Goal: Check status: Check status

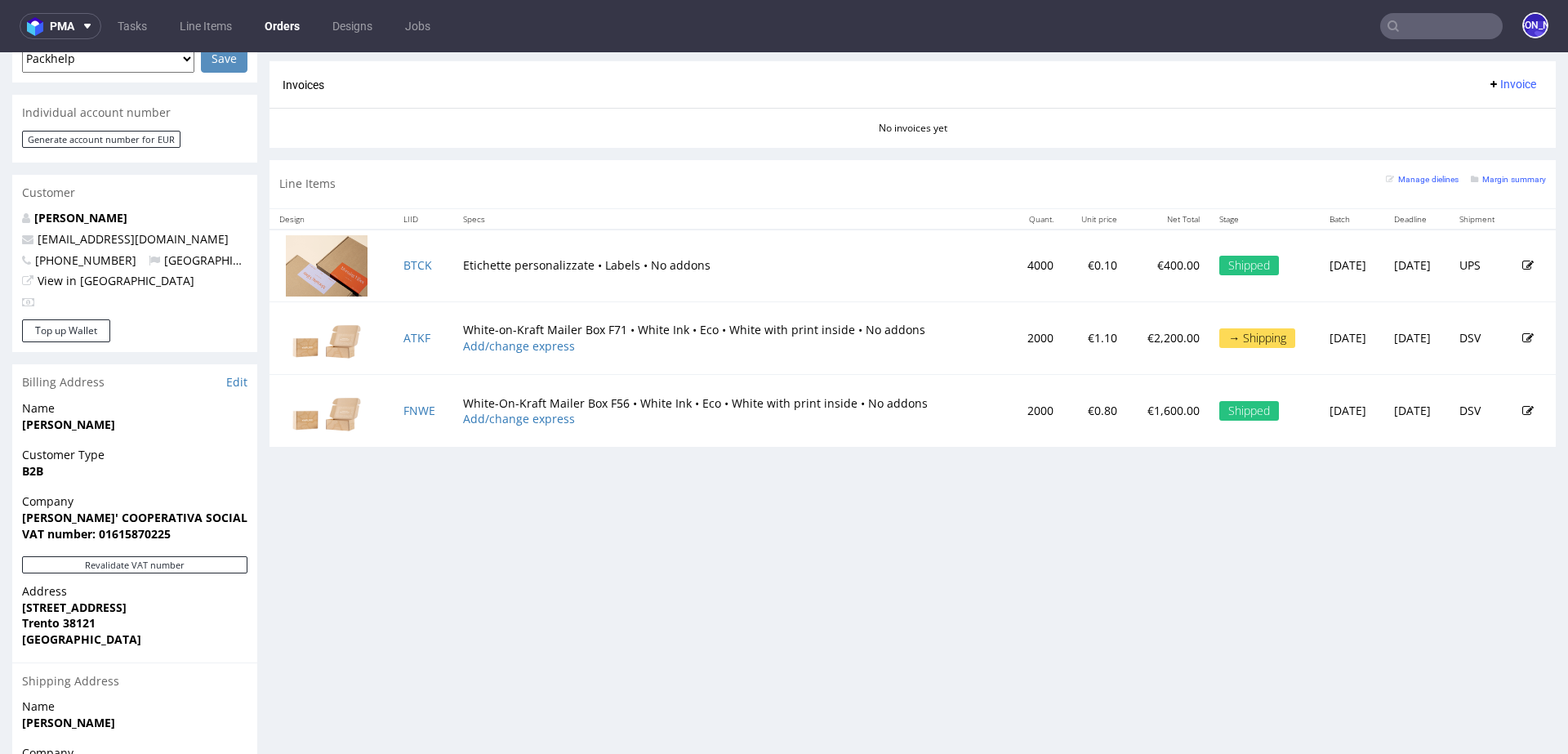
scroll to position [731, 0]
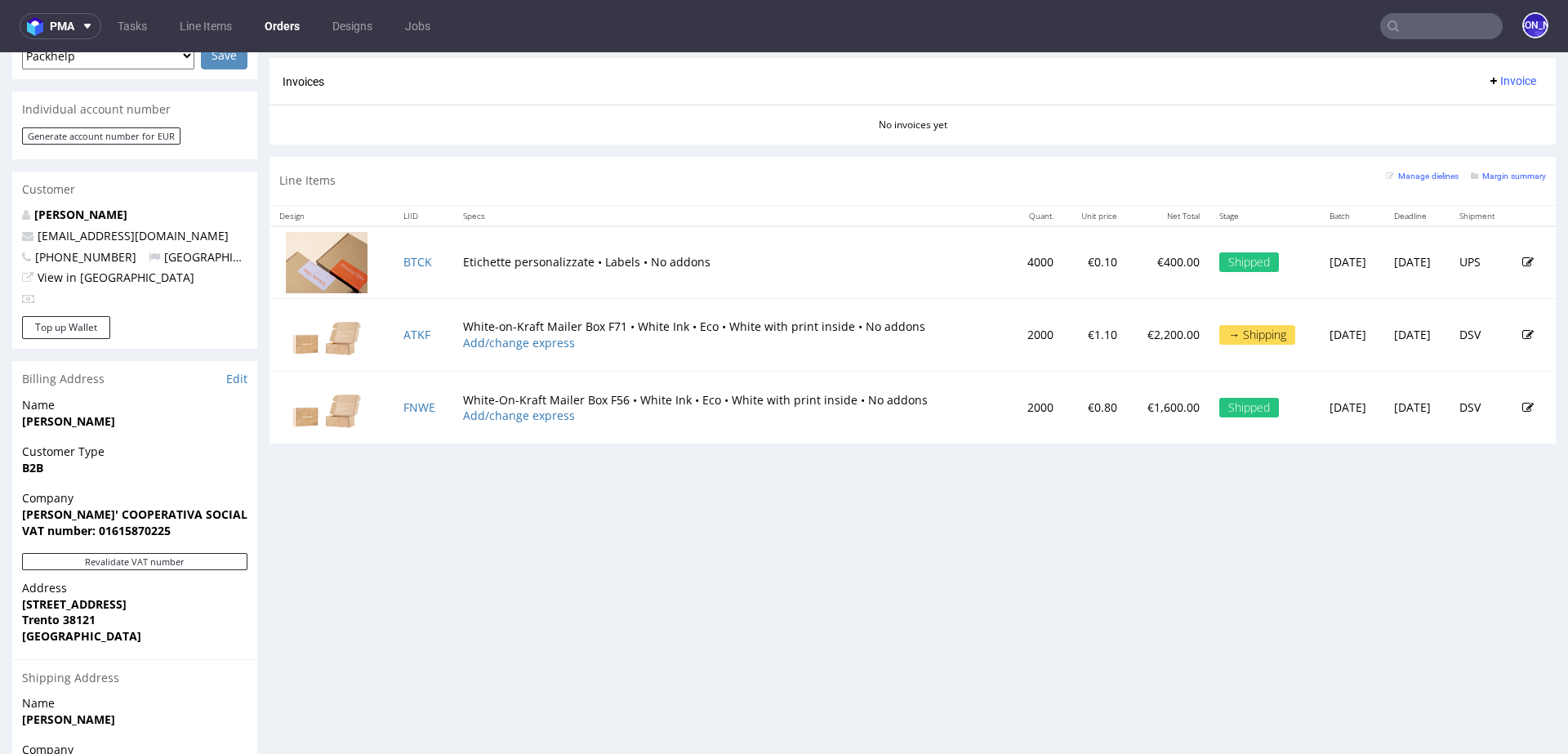
drag, startPoint x: 390, startPoint y: 246, endPoint x: 435, endPoint y: 422, distance: 181.7
click at [435, 422] on tbody "BTCK Etichette personalizzate • Labels • No addons 4000 €0.10 €400.00 Shipped W…" at bounding box center [912, 335] width 1286 height 218
drag, startPoint x: 435, startPoint y: 422, endPoint x: 387, endPoint y: 258, distance: 170.9
click at [387, 258] on tbody "BTCK Etichette personalizzate • Labels • No addons 4000 €0.10 €400.00 Shipped W…" at bounding box center [912, 335] width 1286 height 218
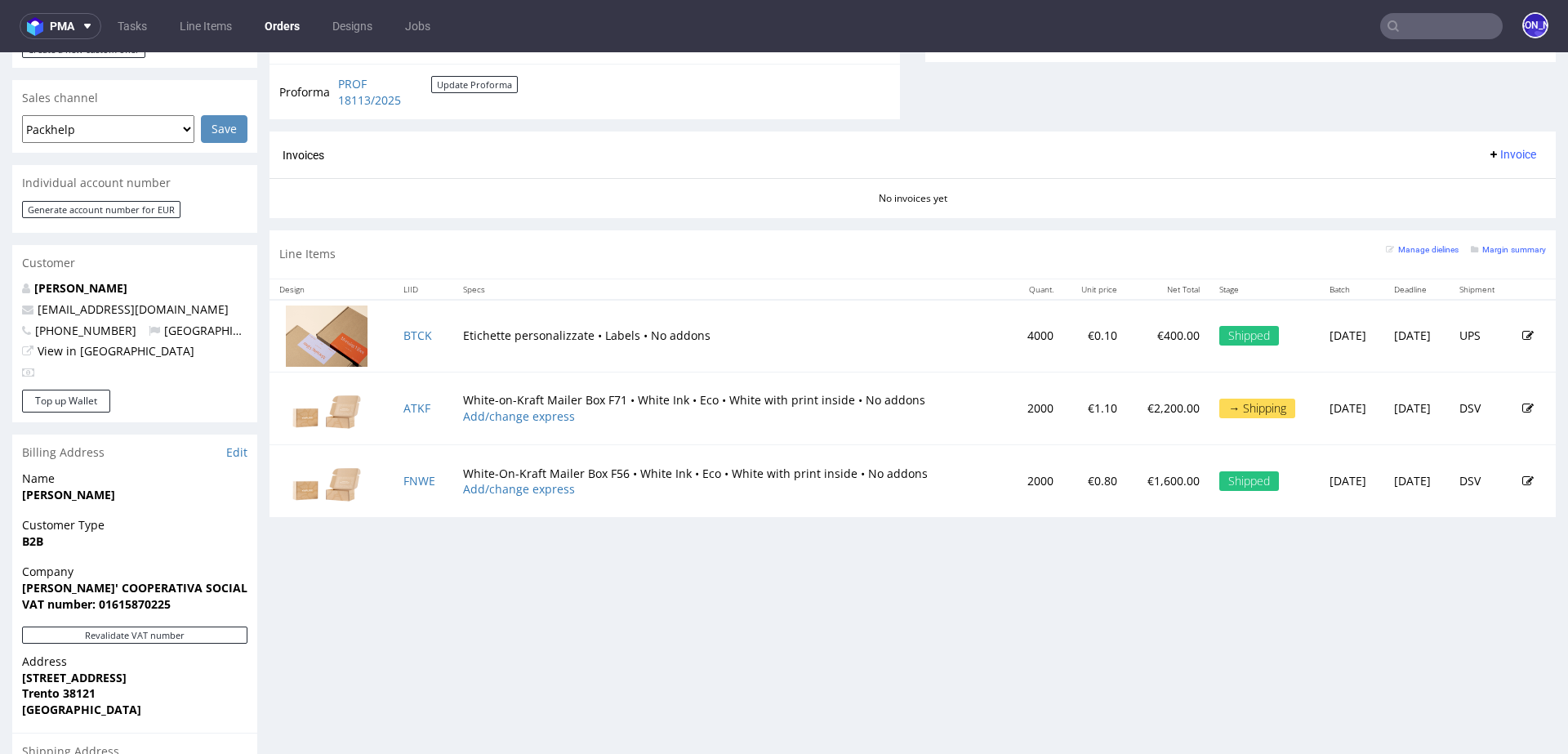
scroll to position [662, 0]
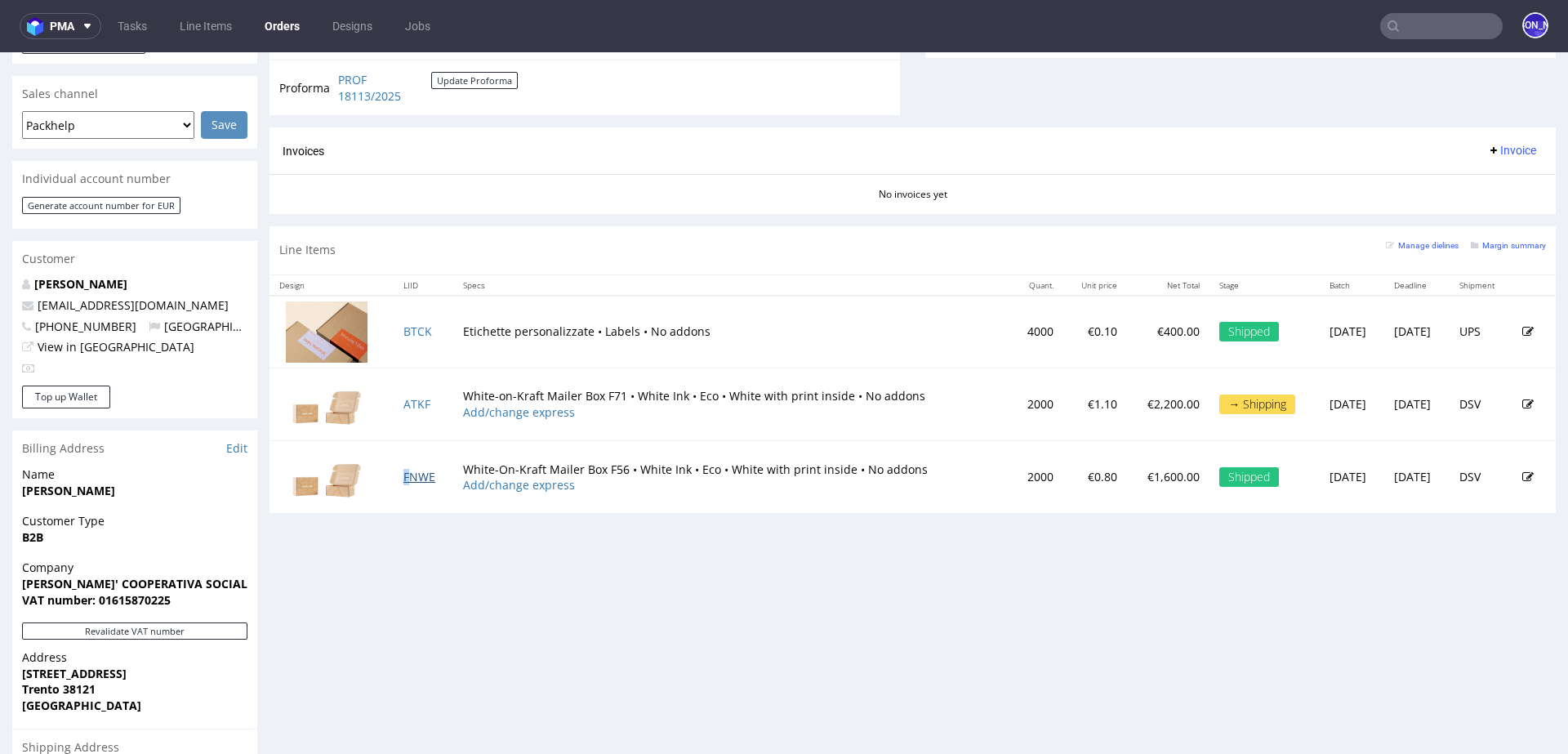
drag, startPoint x: 432, startPoint y: 472, endPoint x: 401, endPoint y: 472, distance: 31.0
click at [401, 472] on td "FNWE" at bounding box center [424, 477] width 60 height 73
drag, startPoint x: 427, startPoint y: 396, endPoint x: 418, endPoint y: 396, distance: 9.0
click at [419, 396] on td "ATKF" at bounding box center [424, 403] width 60 height 73
click at [436, 326] on td "BTCK" at bounding box center [424, 331] width 60 height 73
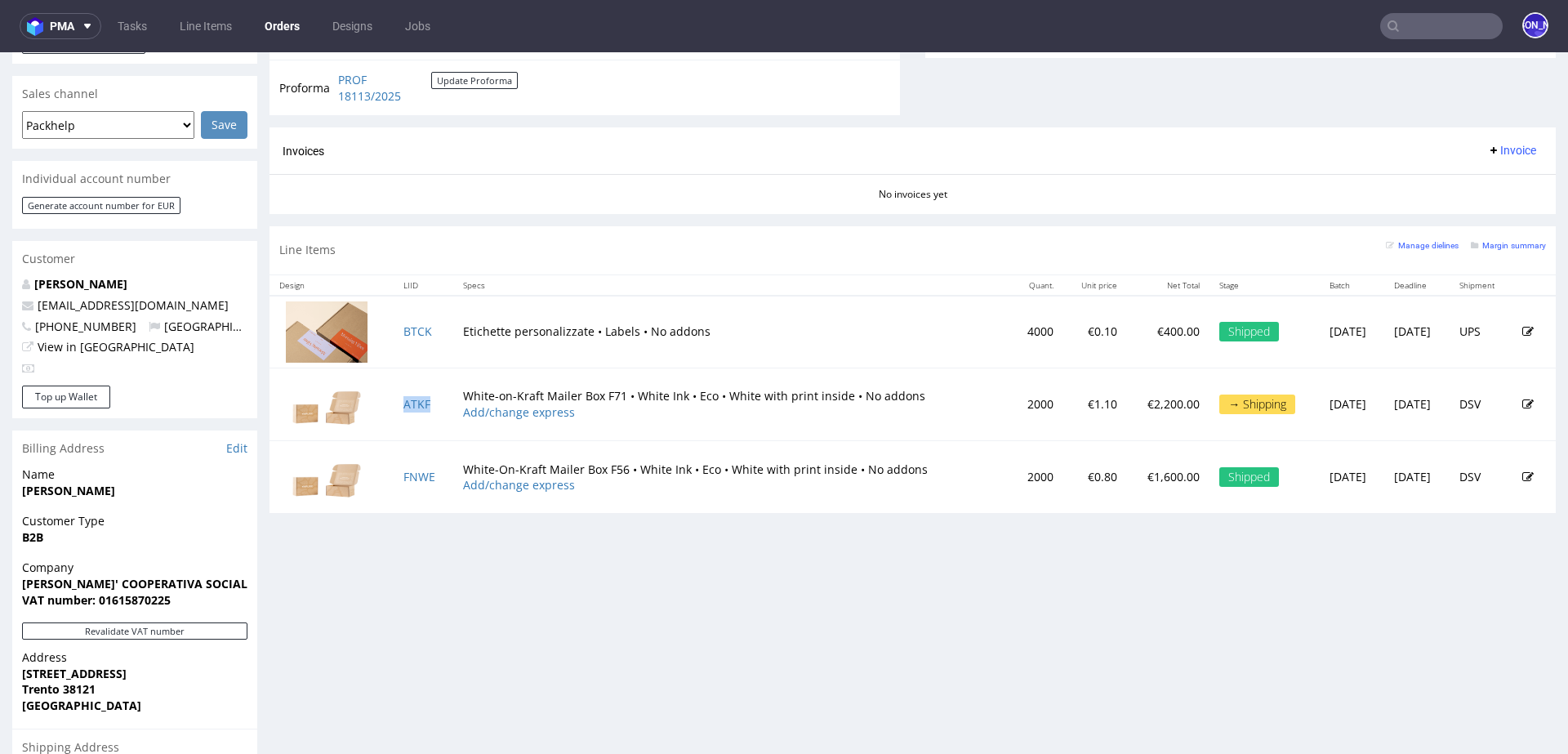
click at [432, 401] on td "ATKF" at bounding box center [424, 403] width 60 height 73
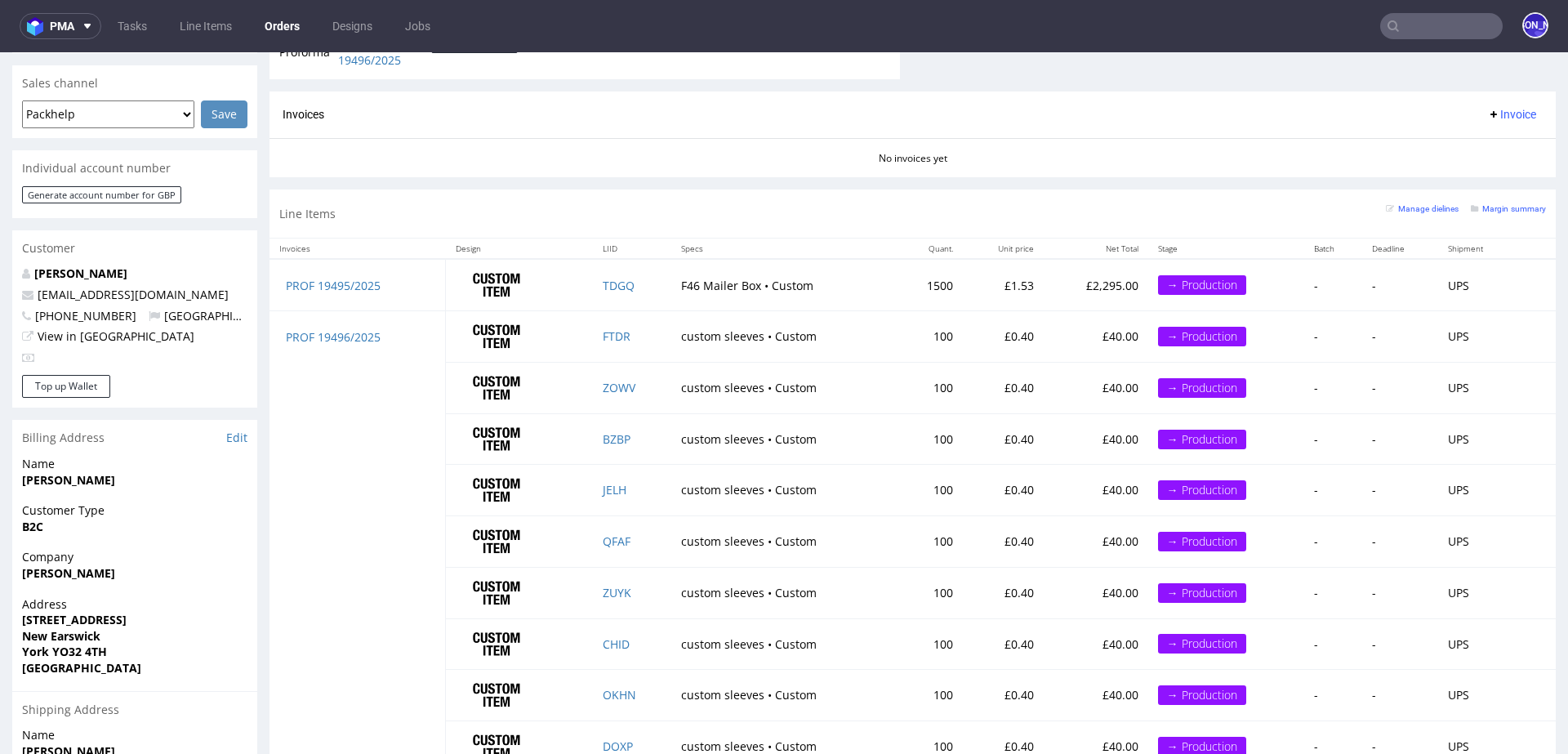
scroll to position [666, 0]
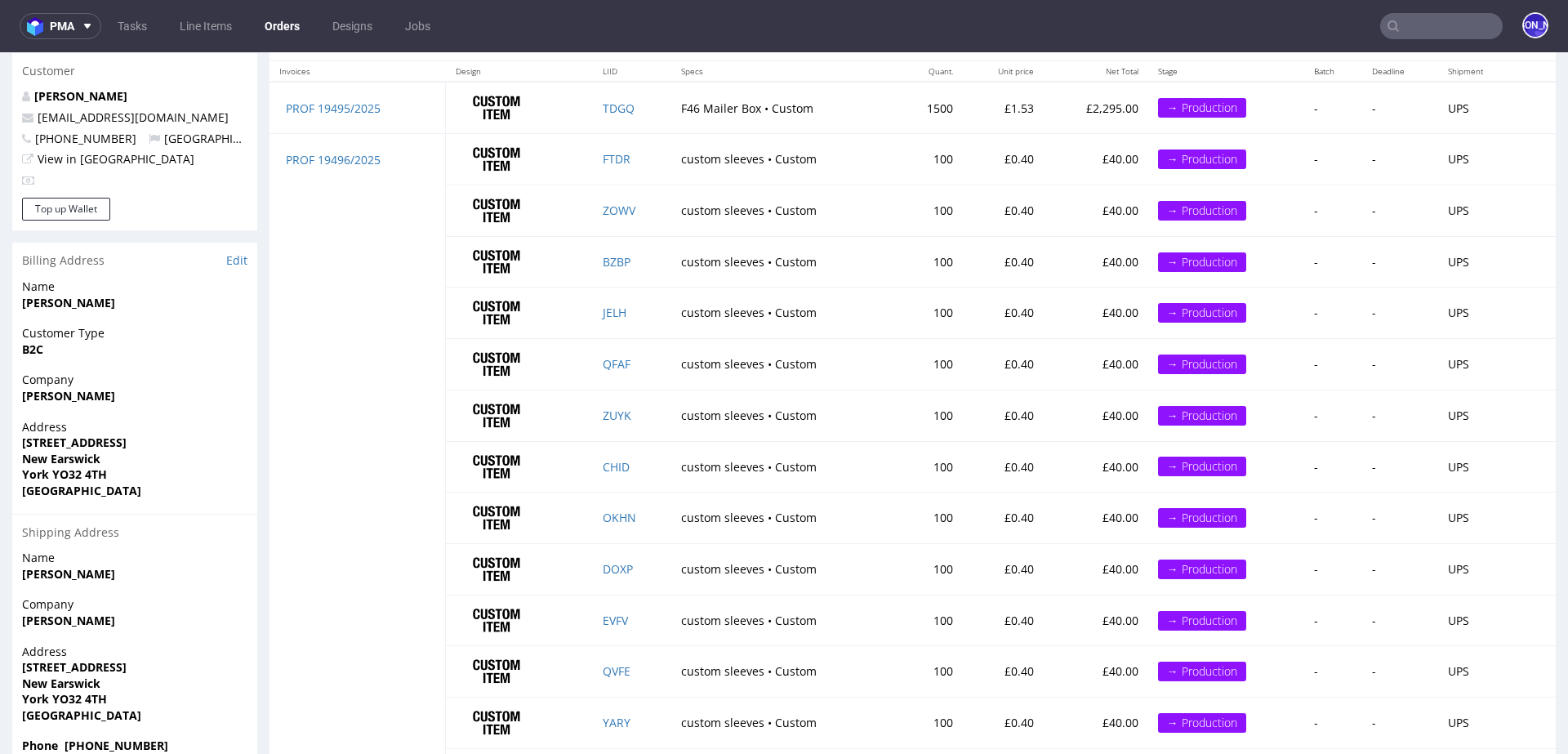
scroll to position [852, 0]
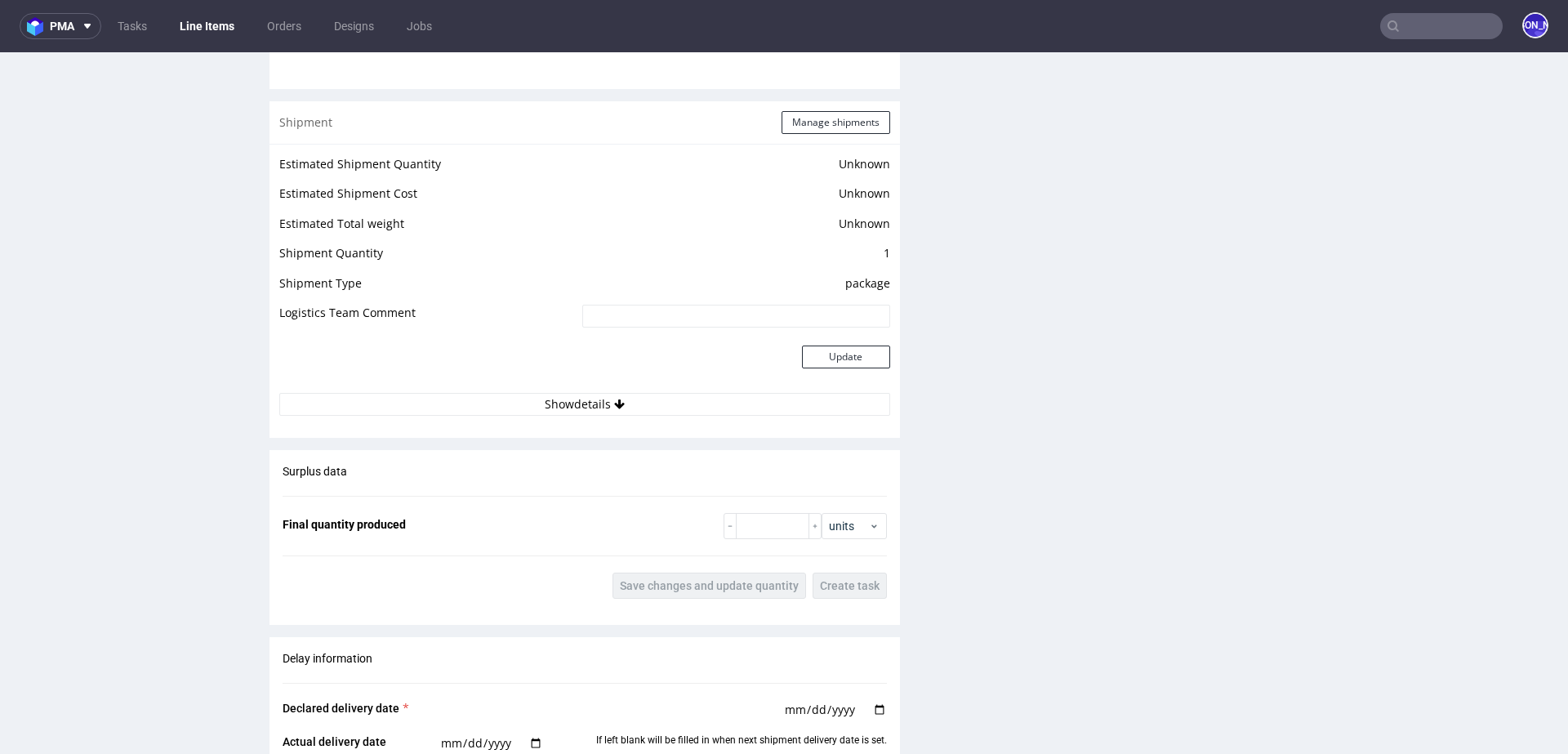
scroll to position [2059, 0]
click at [614, 406] on icon at bounding box center [619, 408] width 11 height 11
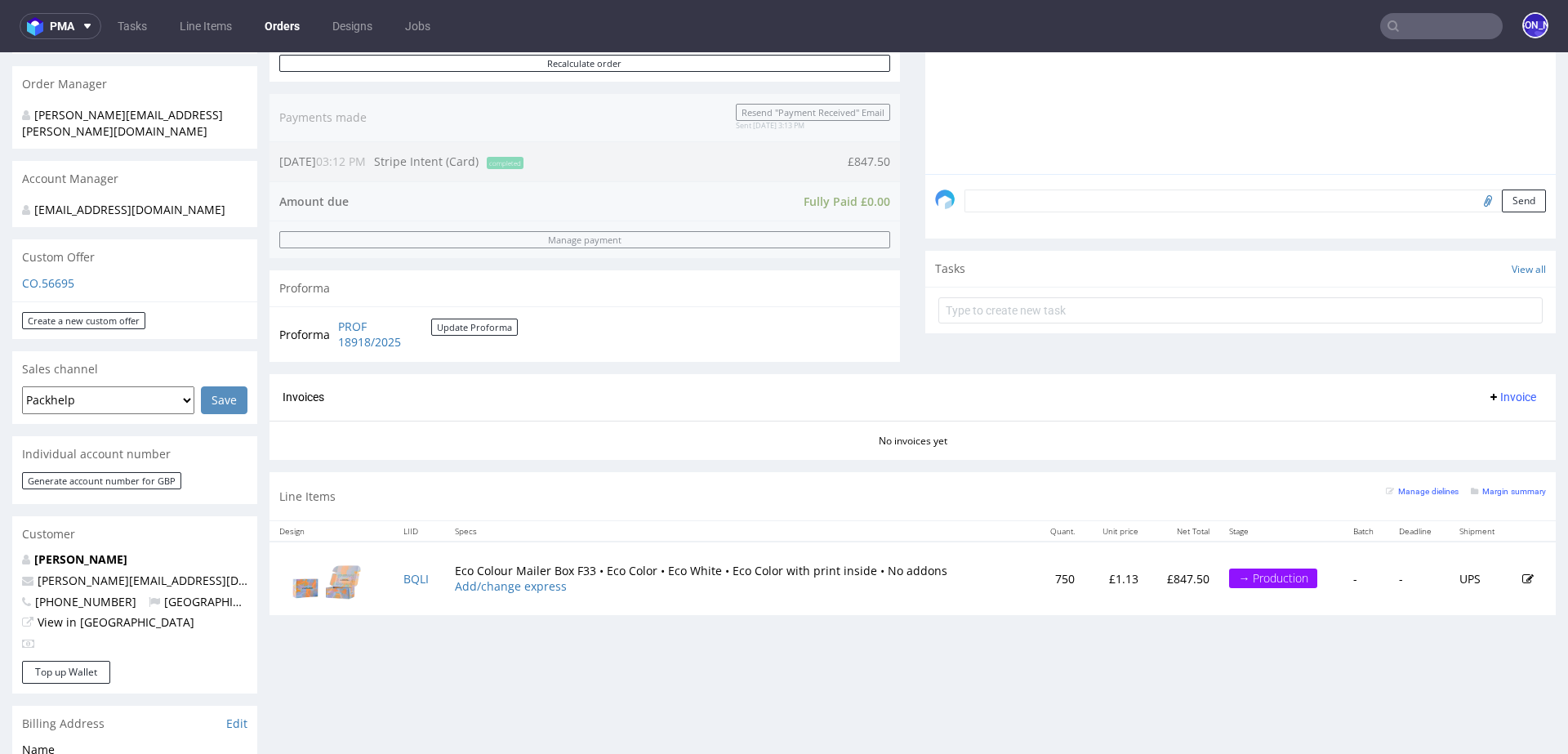
scroll to position [407, 0]
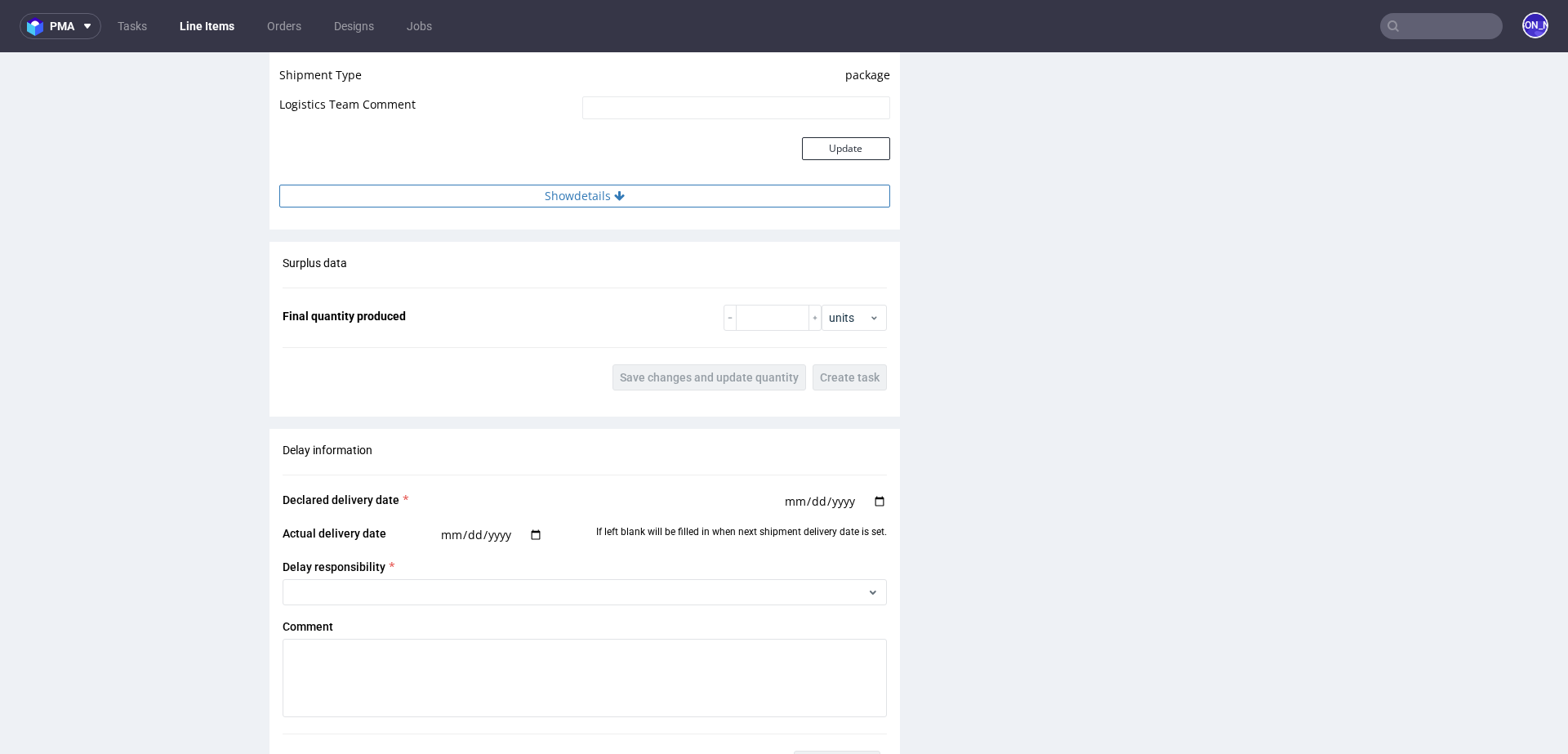
scroll to position [2162, 0]
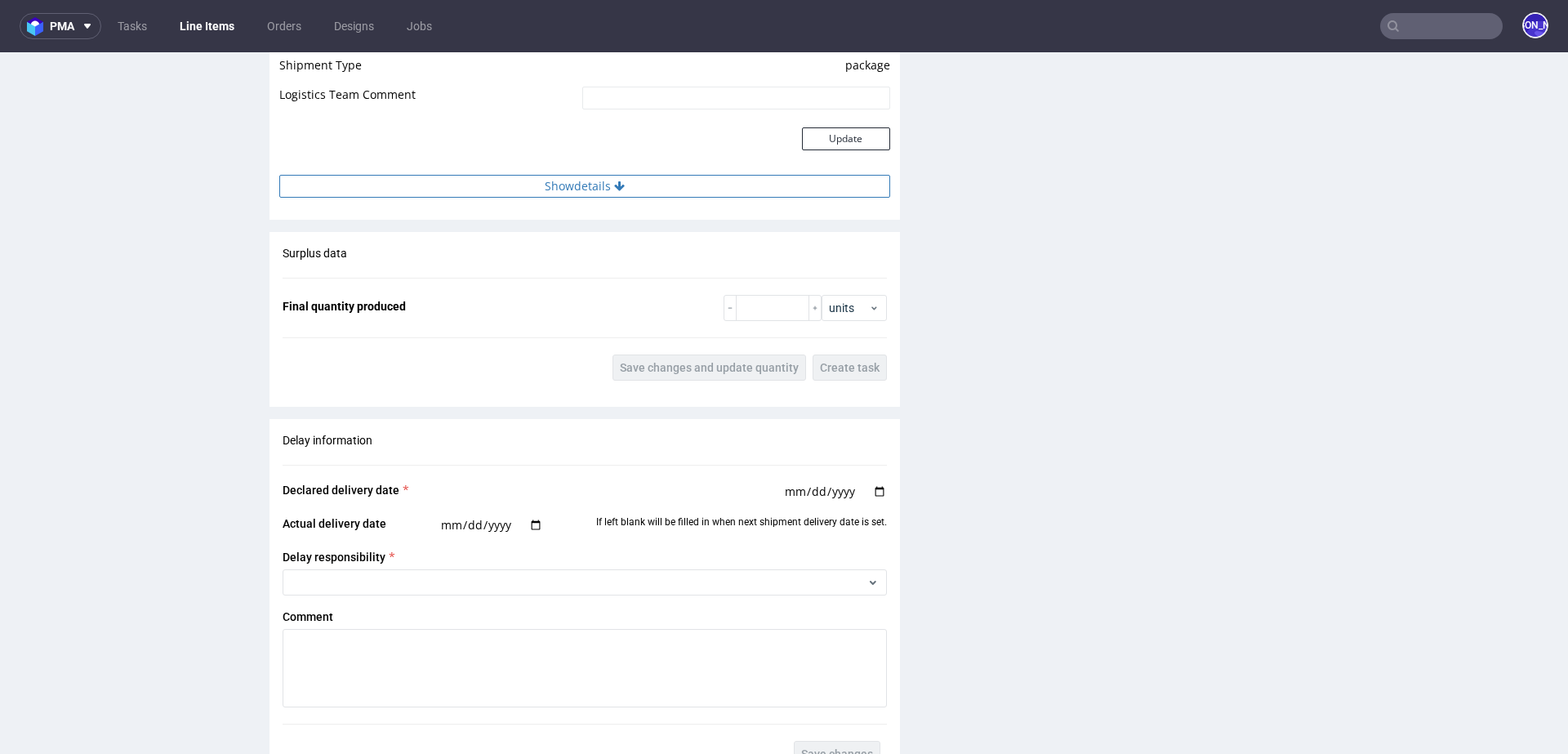
click at [680, 182] on button "Show details" at bounding box center [584, 186] width 611 height 23
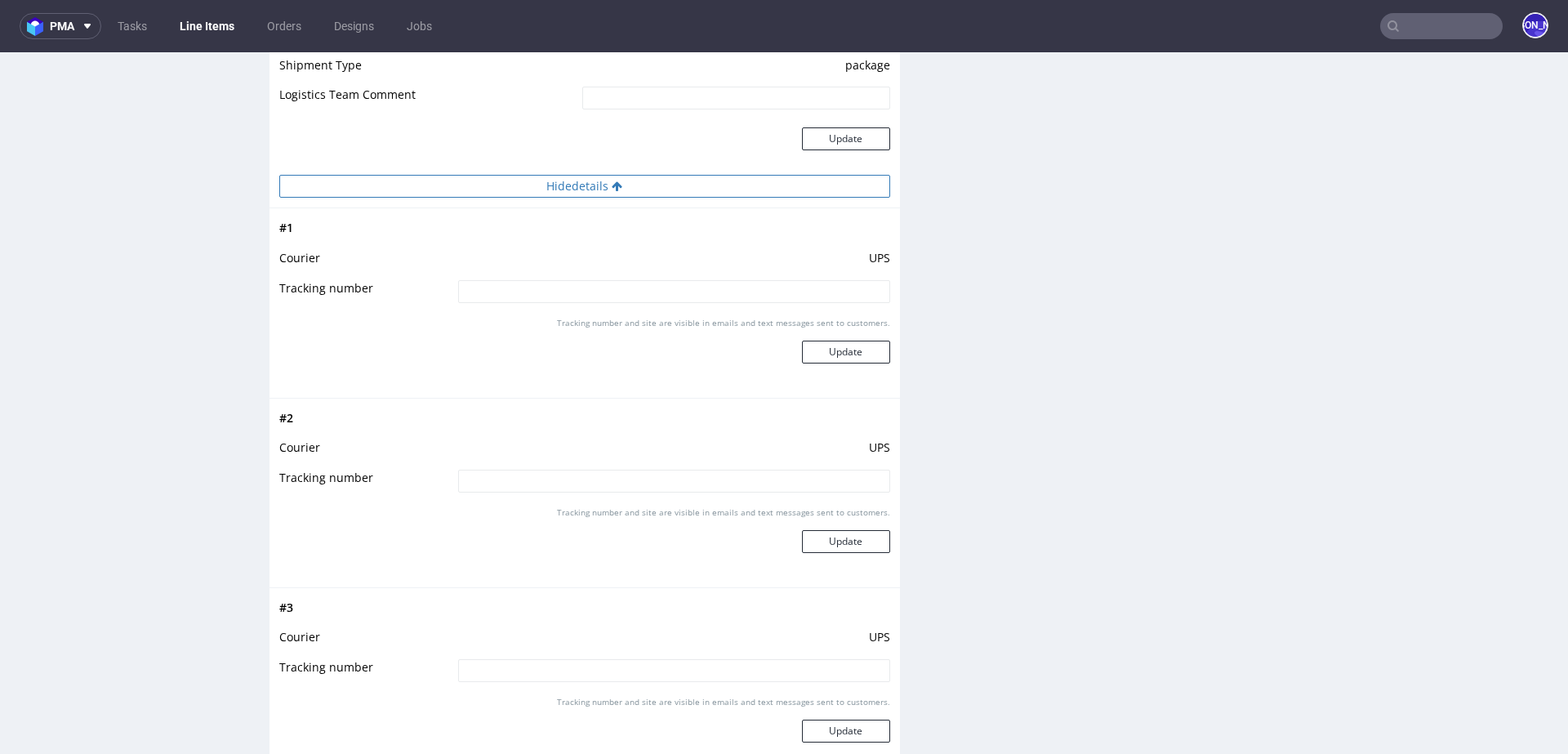
click at [680, 182] on button "Hide details" at bounding box center [584, 186] width 611 height 23
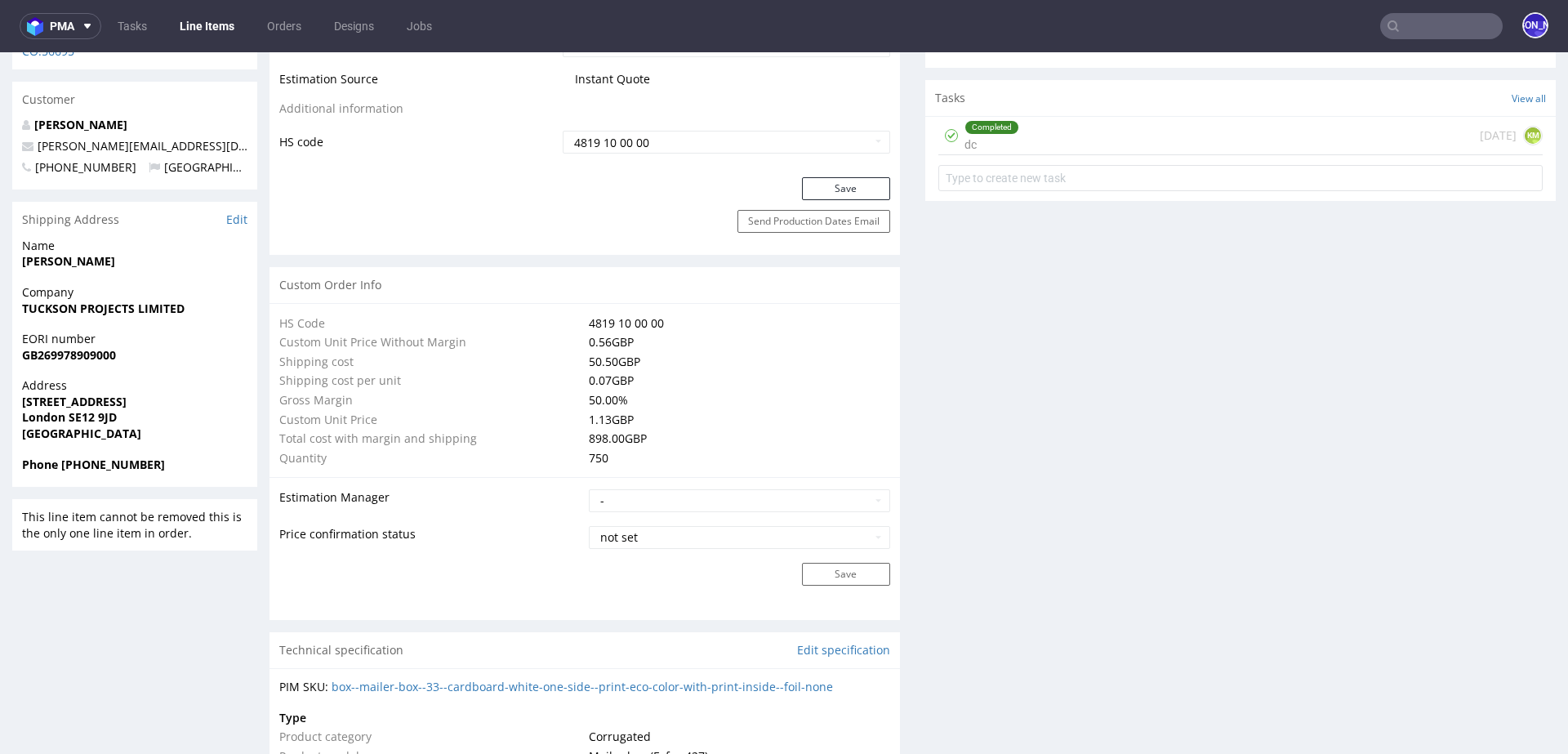
scroll to position [977, 0]
click at [35, 255] on strong "James Foo" at bounding box center [68, 263] width 93 height 16
click at [73, 255] on strong "James Foo" at bounding box center [68, 263] width 93 height 16
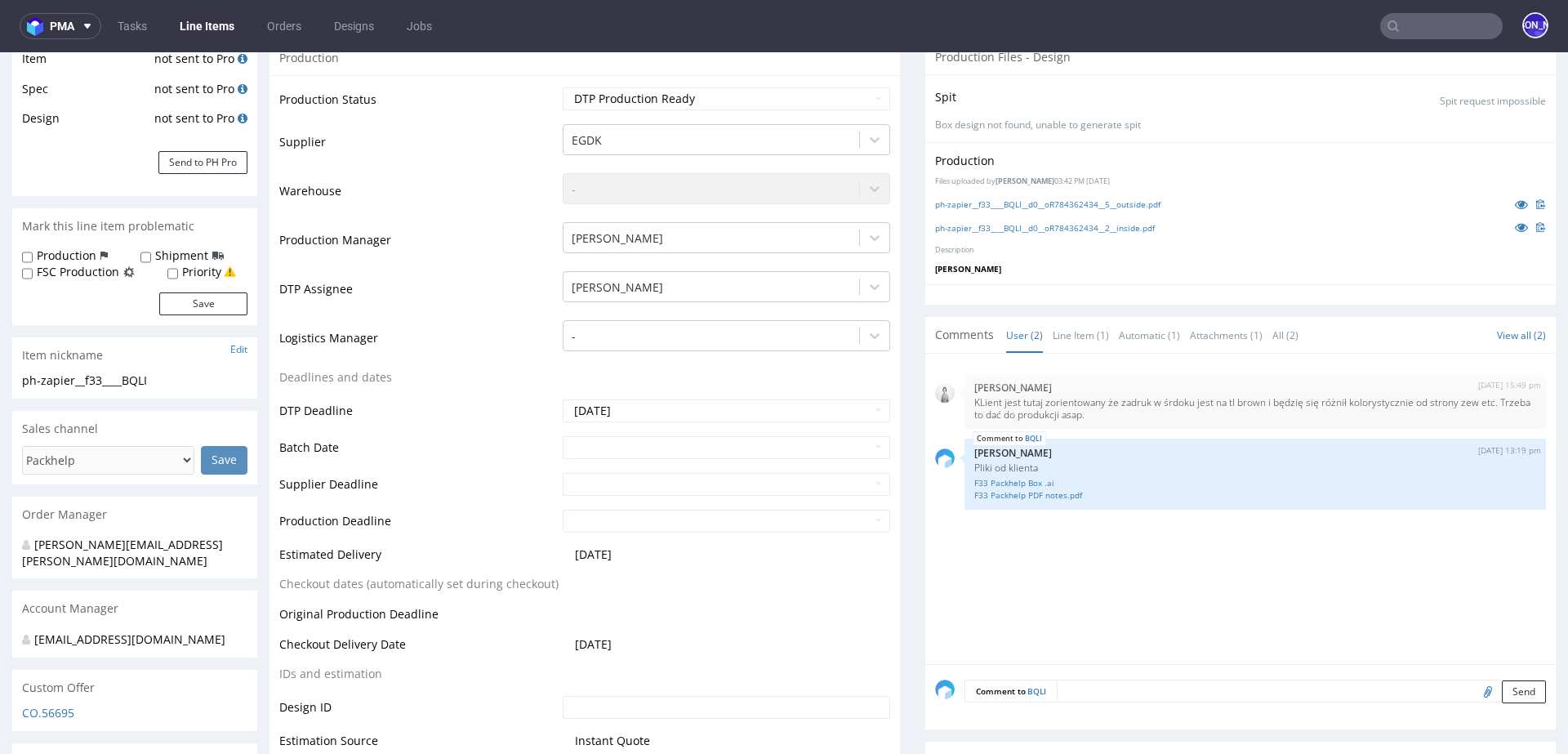
scroll to position [0, 0]
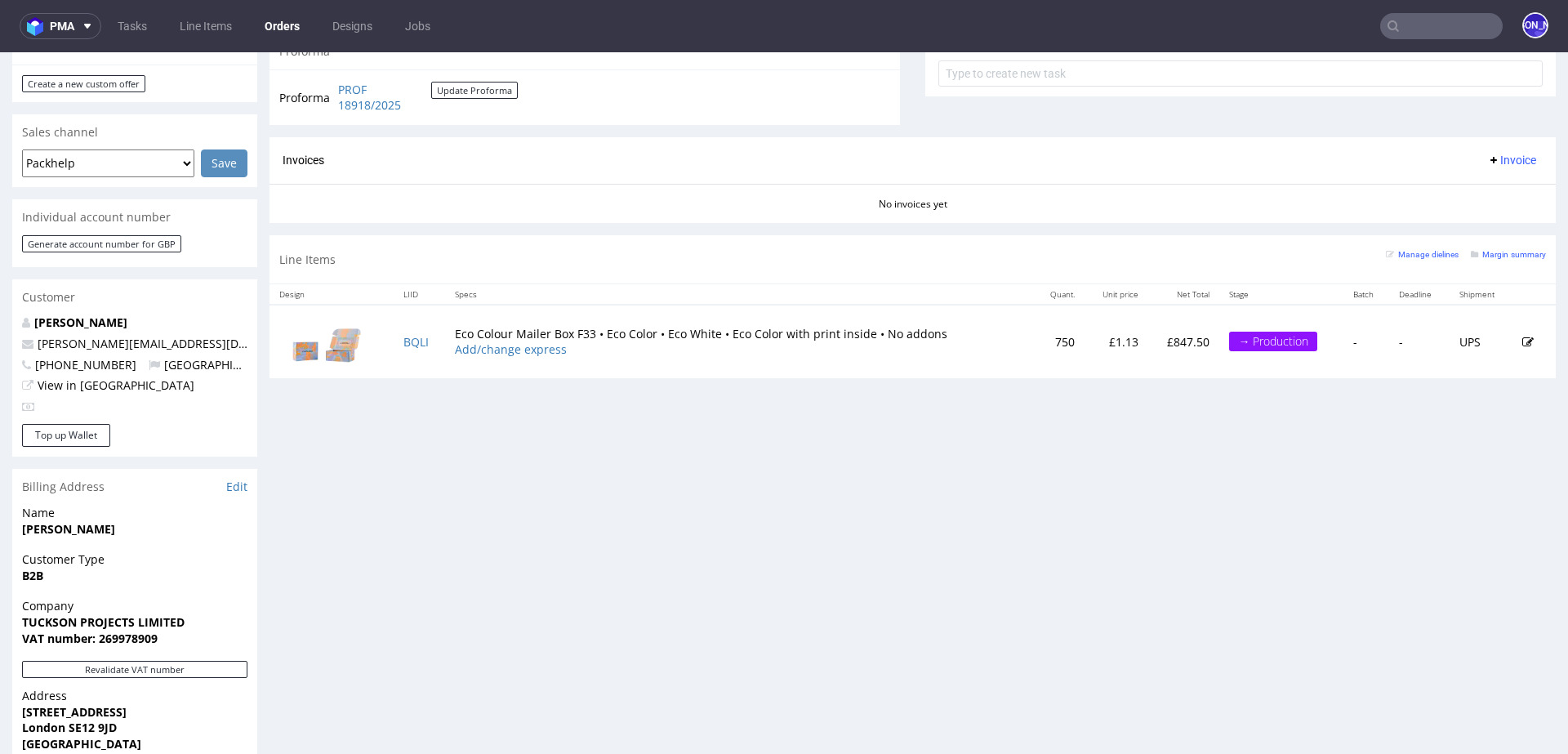
scroll to position [625, 0]
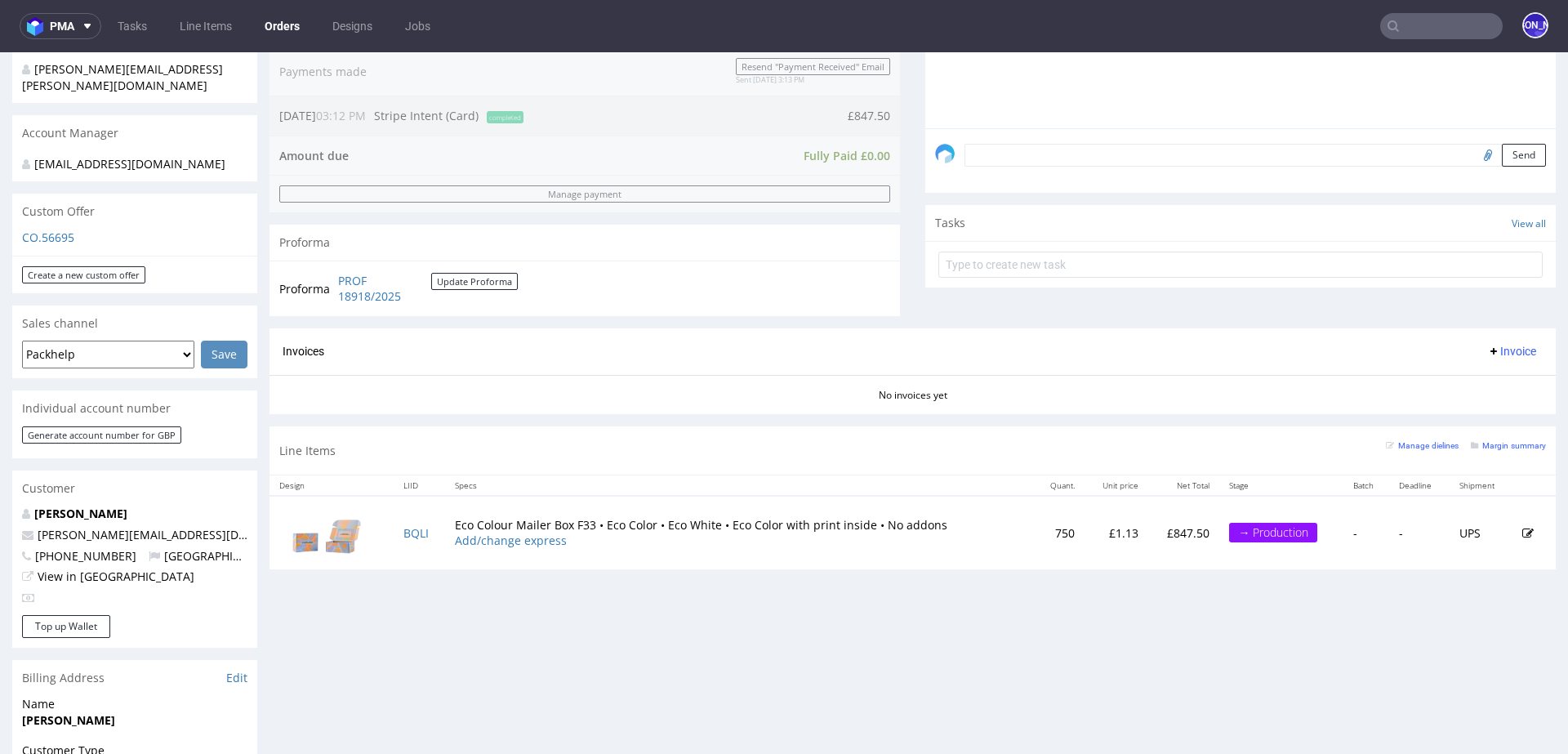
scroll to position [445, 0]
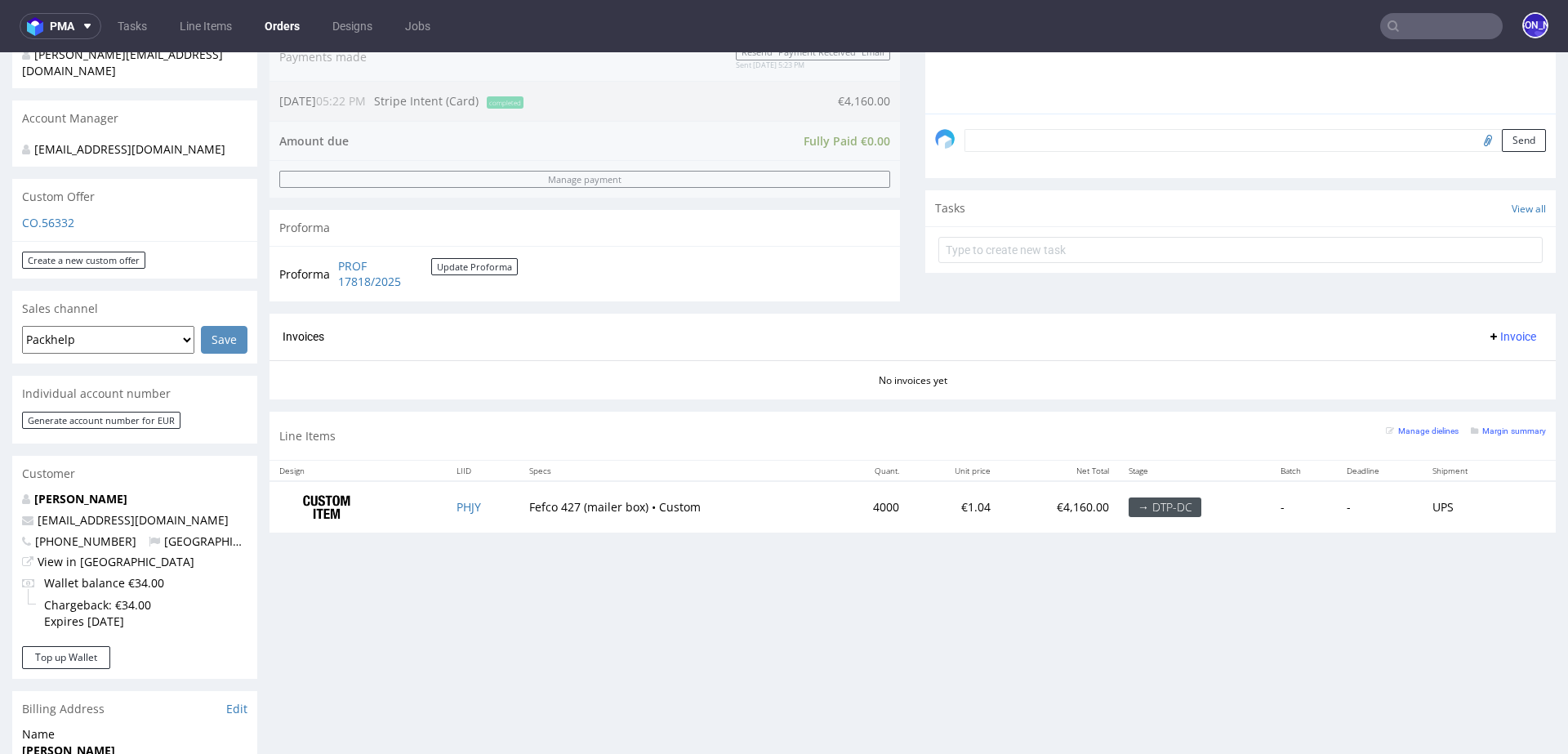
scroll to position [392, 0]
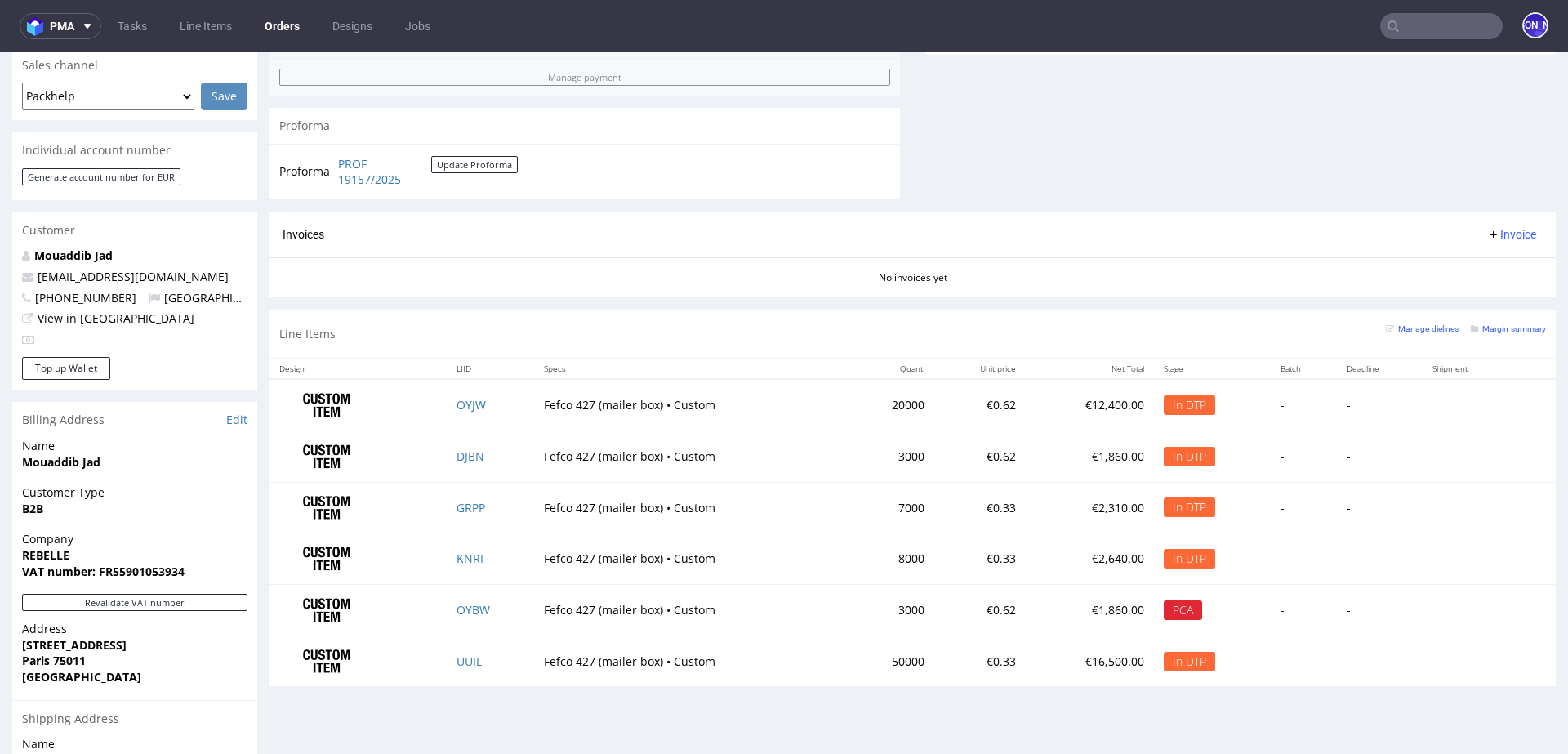
scroll to position [880, 0]
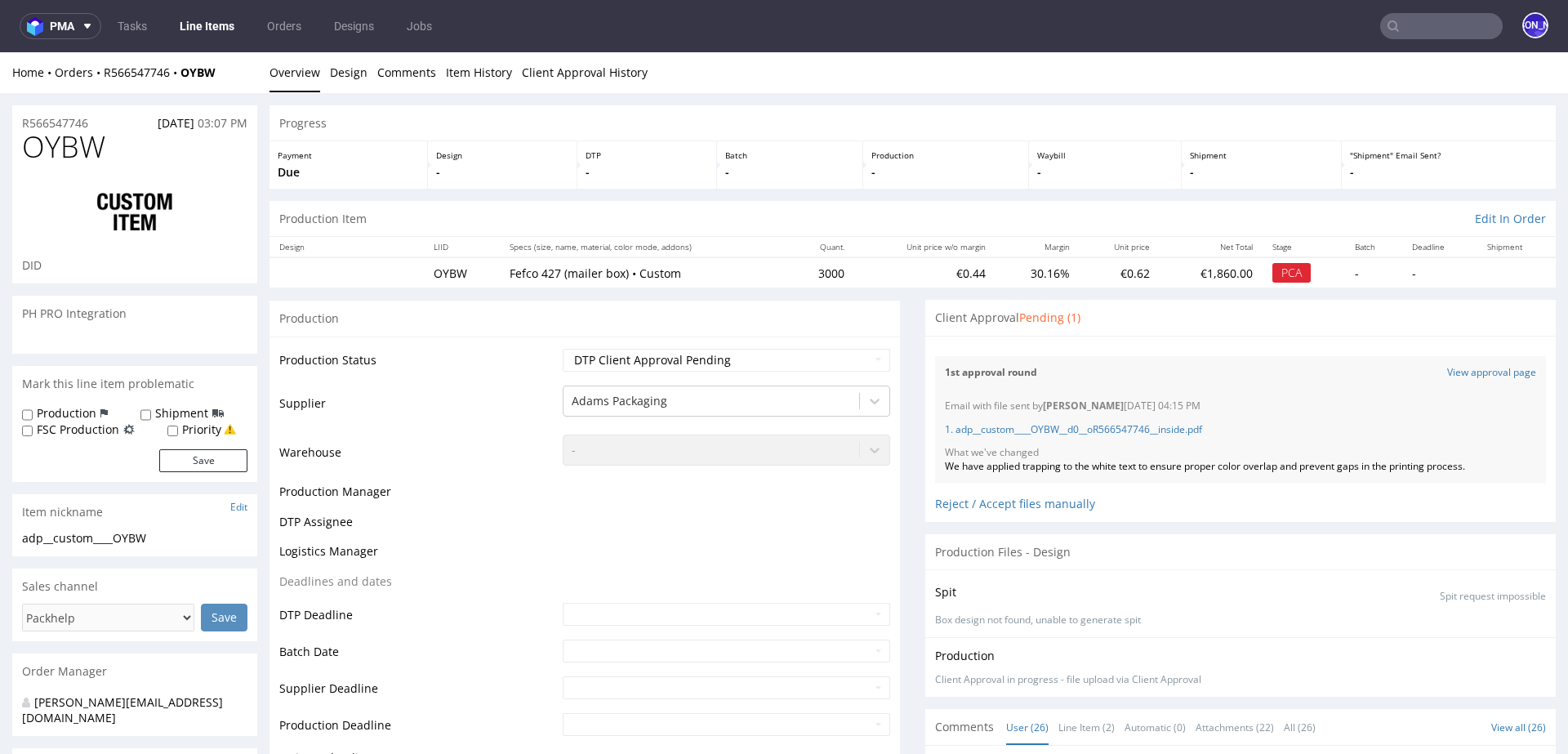
scroll to position [1828, 0]
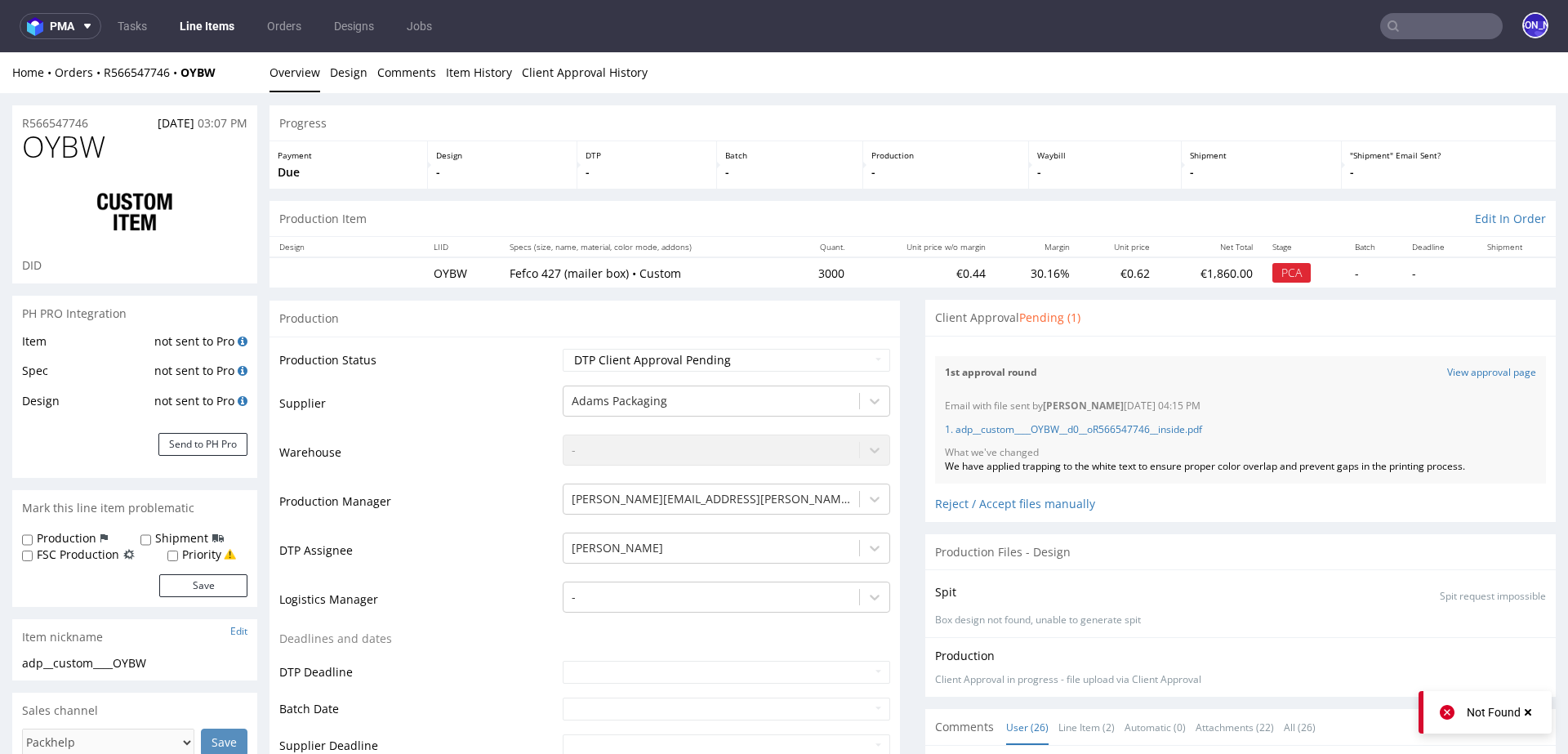
click at [1455, 361] on div "1st approval round View approval page" at bounding box center [1240, 373] width 611 height 33
click at [1456, 366] on link "View approval page" at bounding box center [1492, 373] width 89 height 14
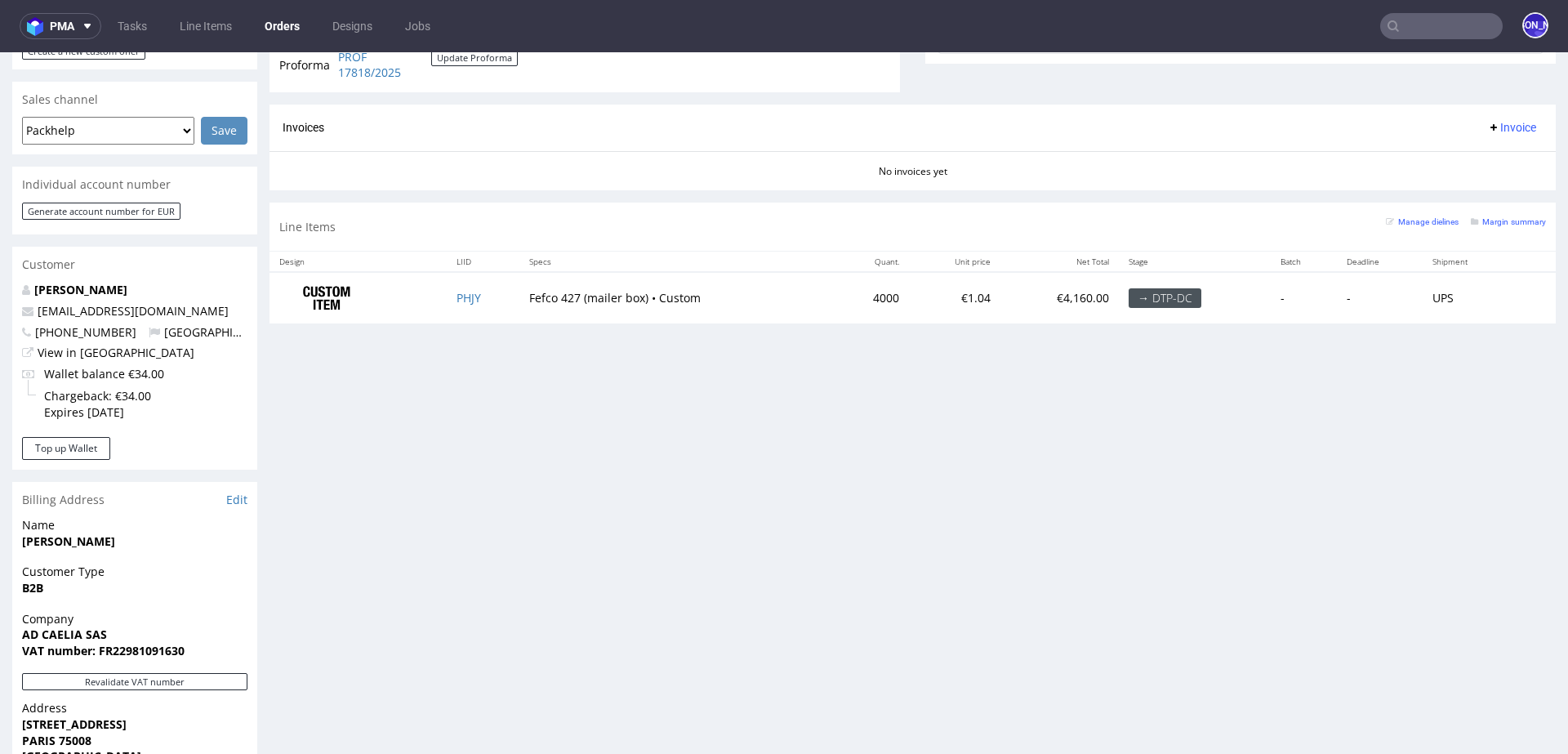
scroll to position [658, 0]
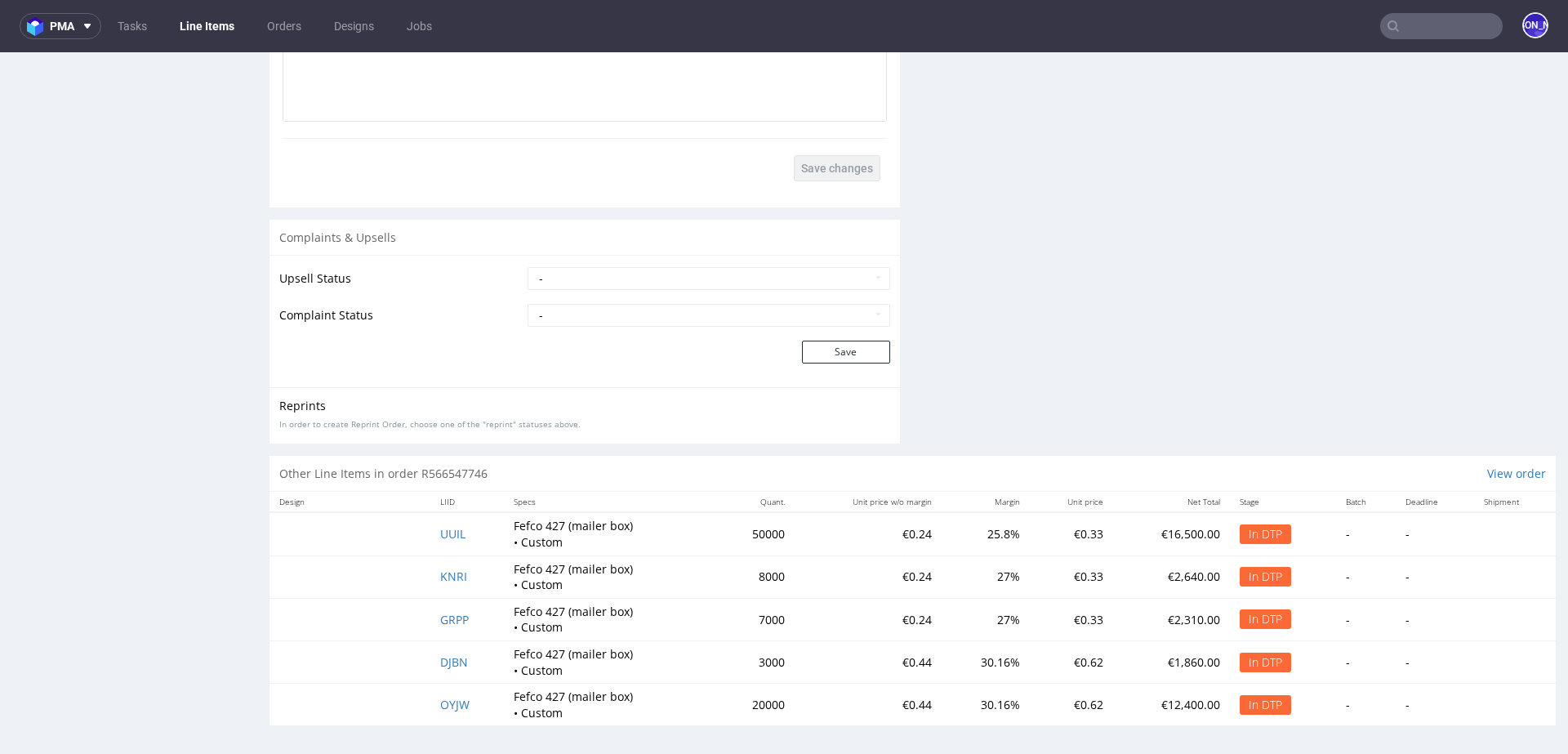
scroll to position [4, 0]
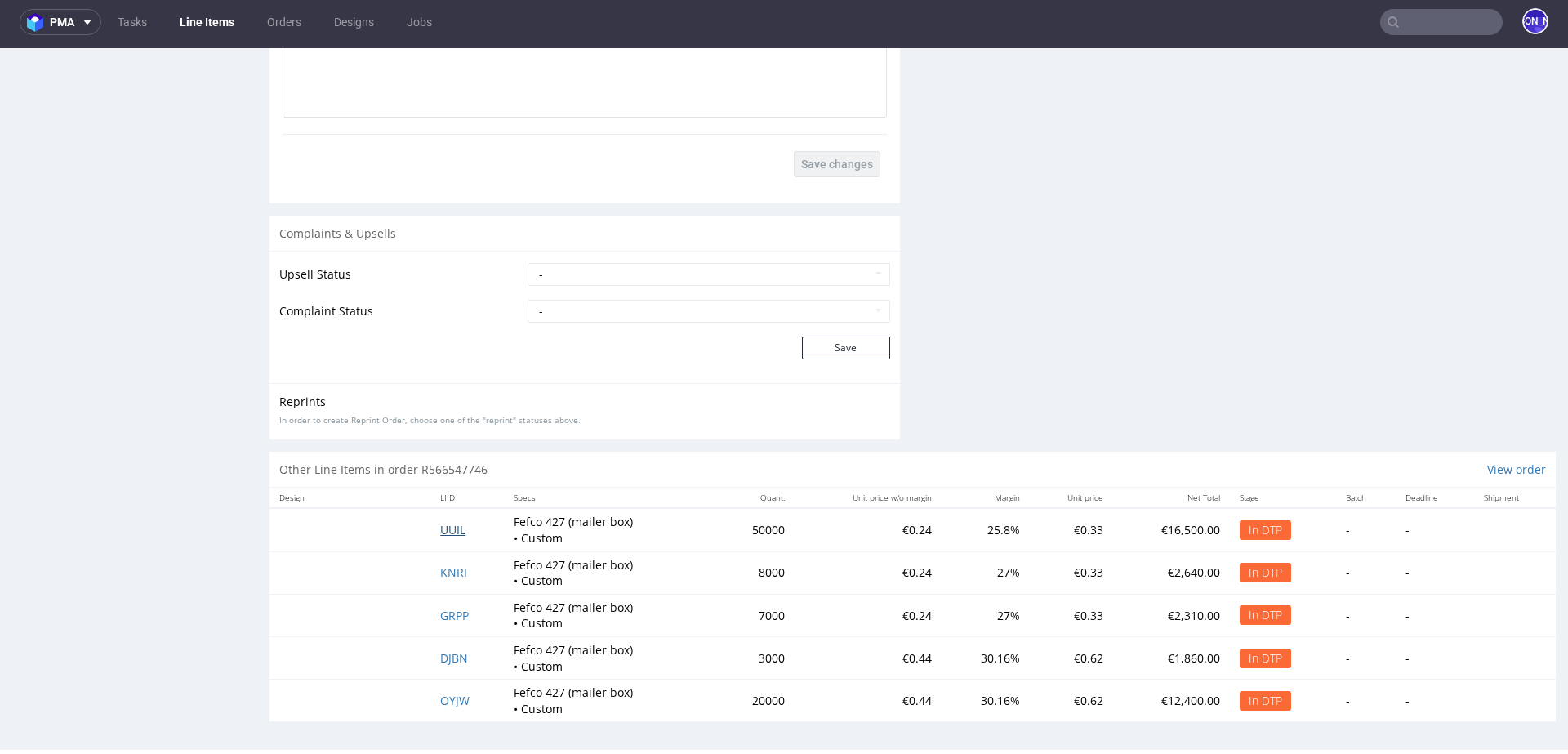
click at [445, 527] on span "UUIL" at bounding box center [453, 530] width 25 height 16
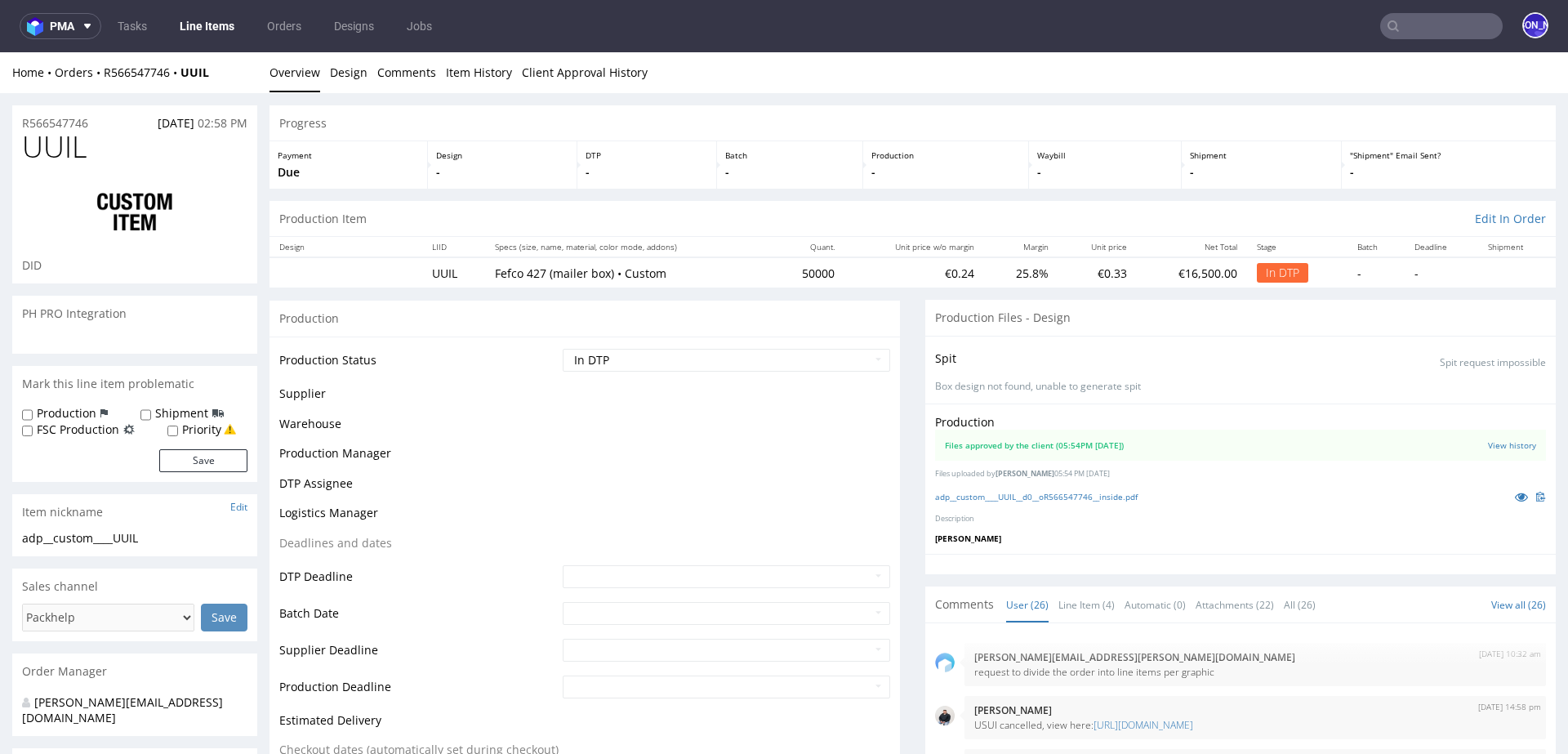
scroll to position [1828, 0]
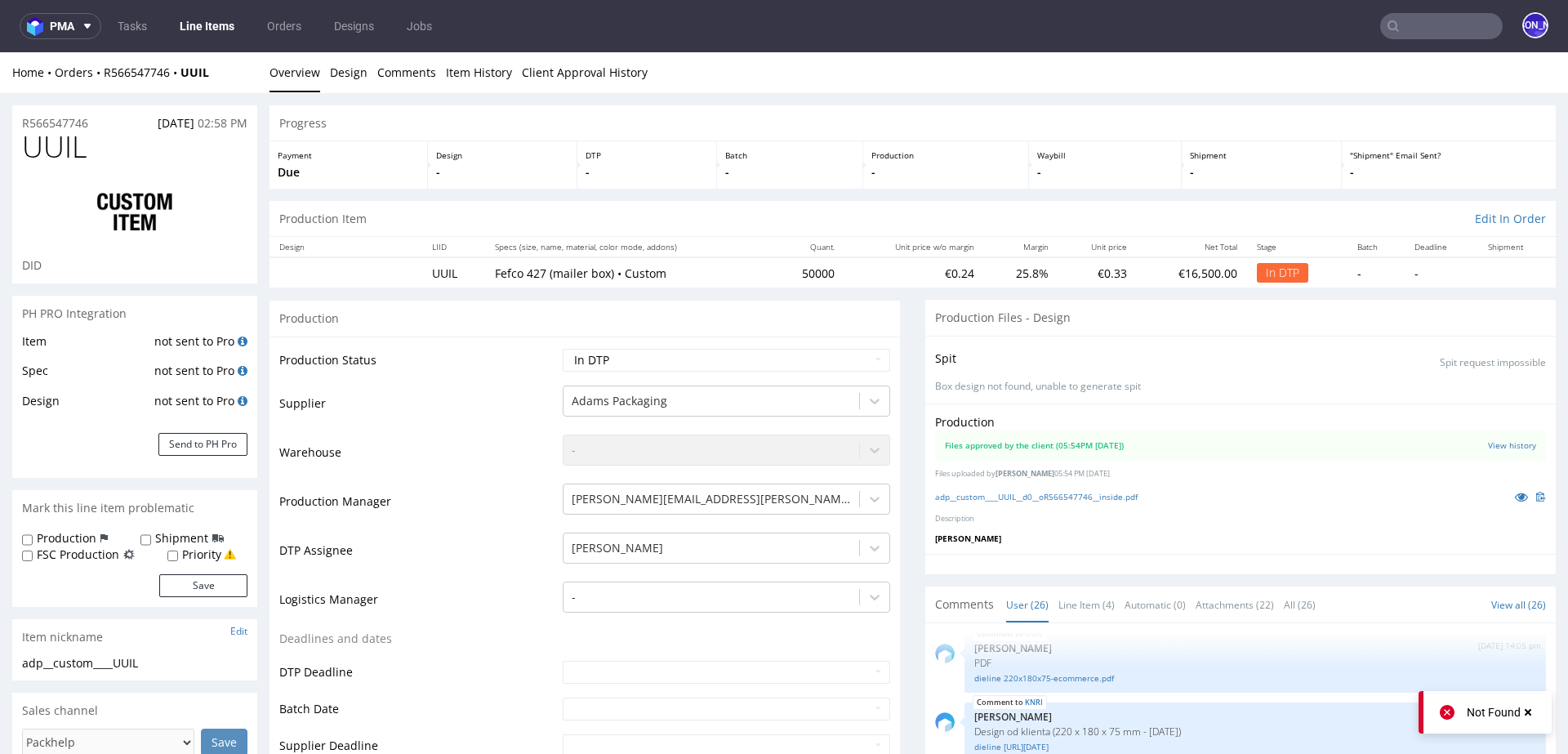
click at [1058, 439] on div "Files approved by the client (05:54PM [DATE])" at bounding box center [1034, 445] width 179 height 11
click at [1488, 439] on link "View history" at bounding box center [1512, 445] width 48 height 11
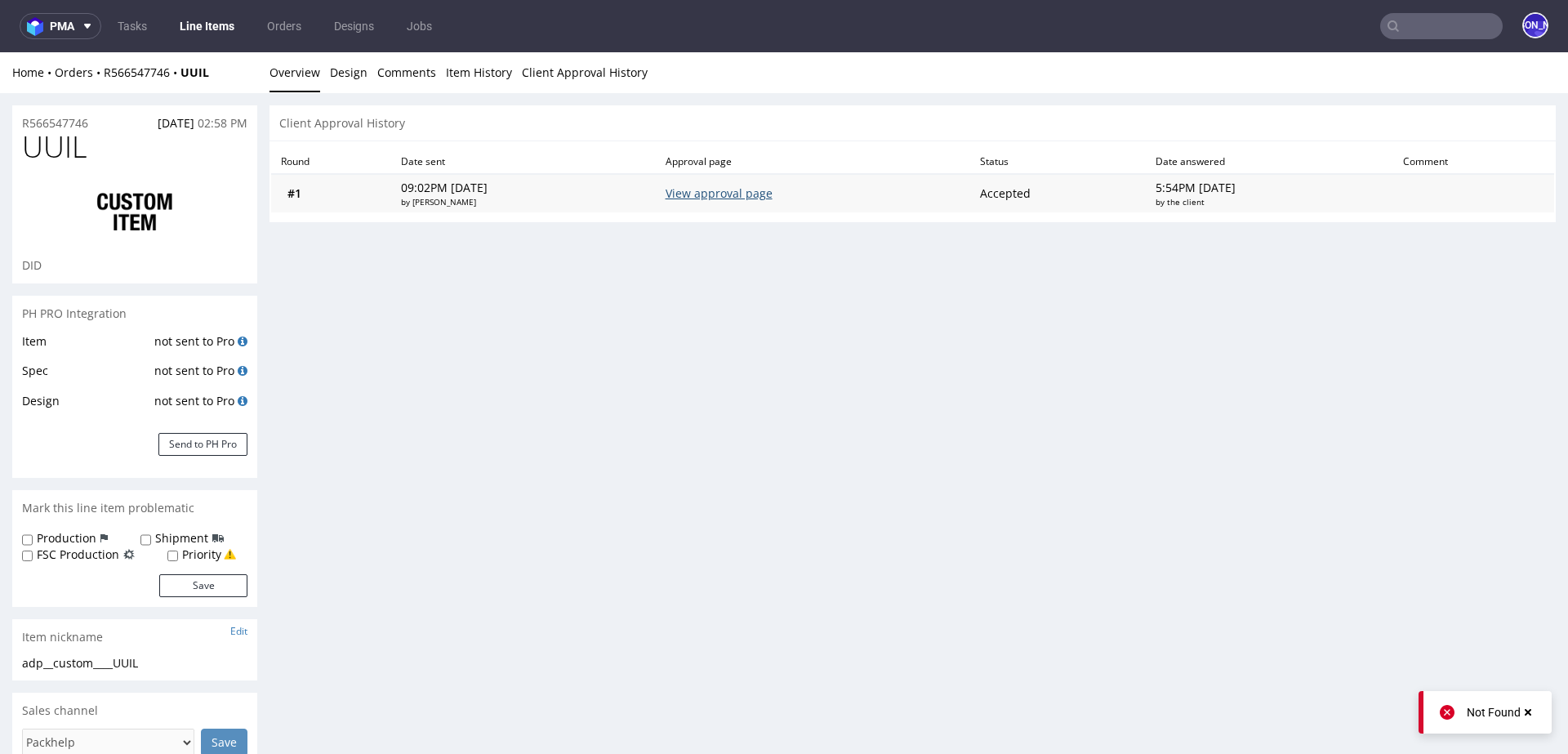
click at [761, 187] on link "View approval page" at bounding box center [719, 193] width 107 height 16
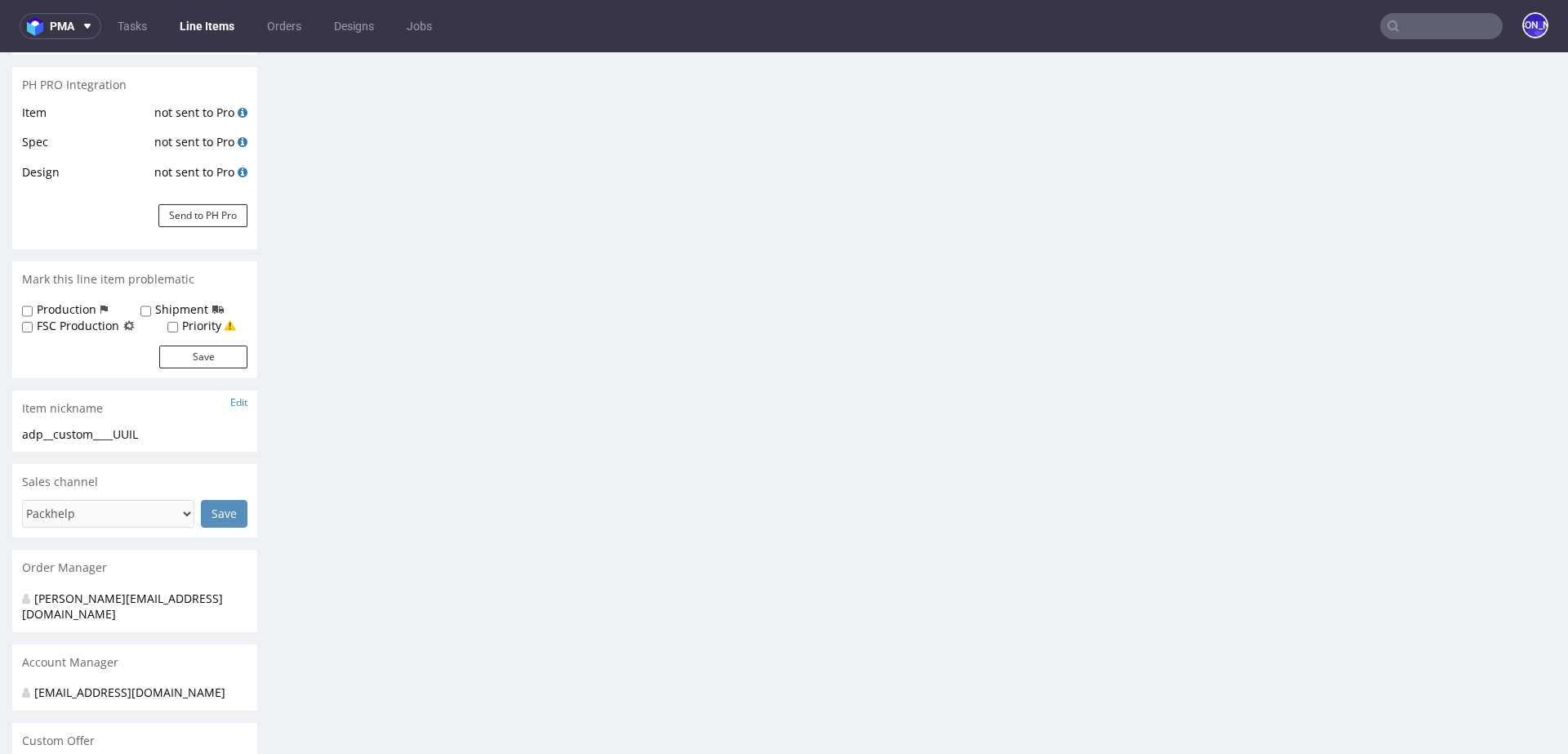
scroll to position [0, 0]
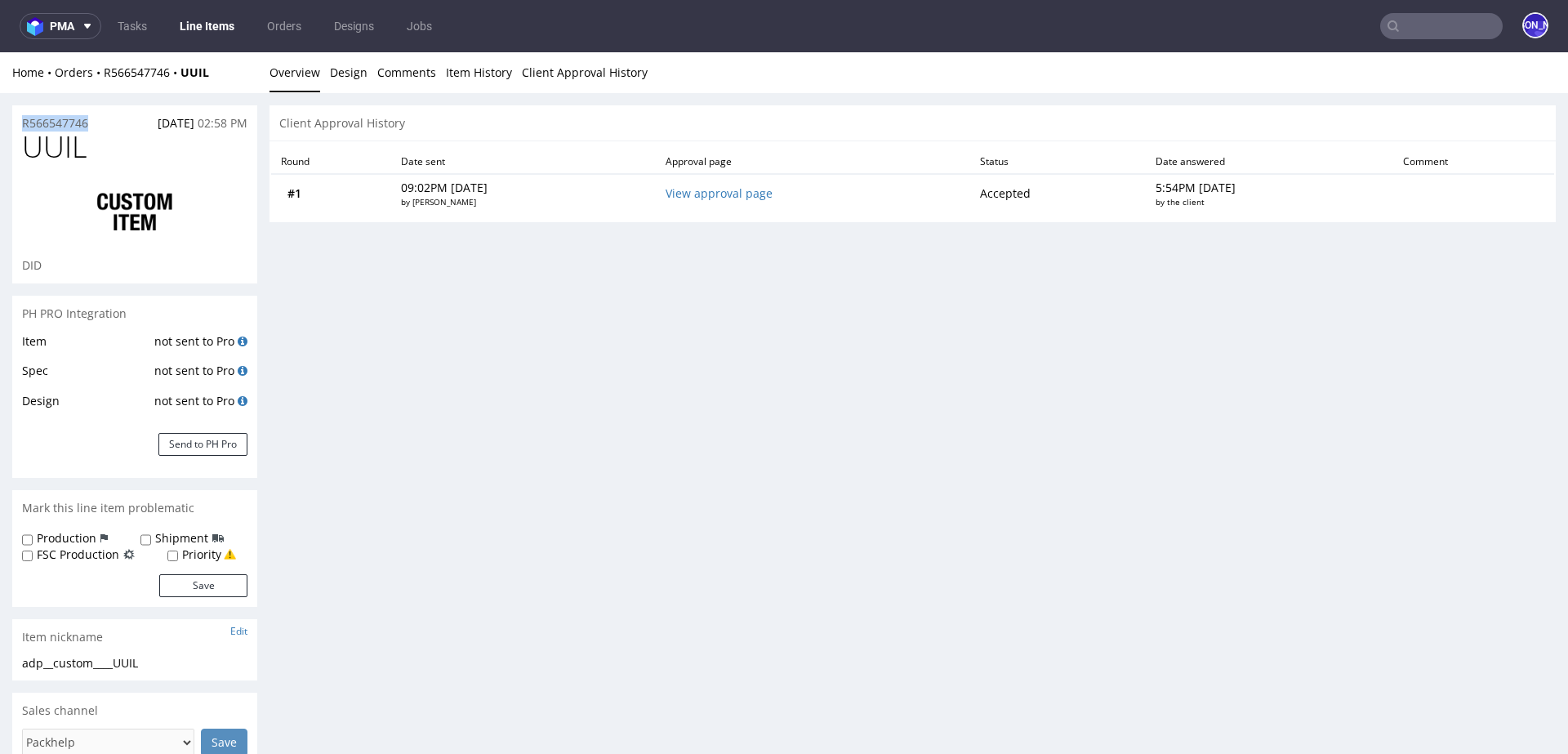
drag, startPoint x: 107, startPoint y: 126, endPoint x: 0, endPoint y: 126, distance: 107.0
copy p "R566547746"
